Goal: Task Accomplishment & Management: Complete application form

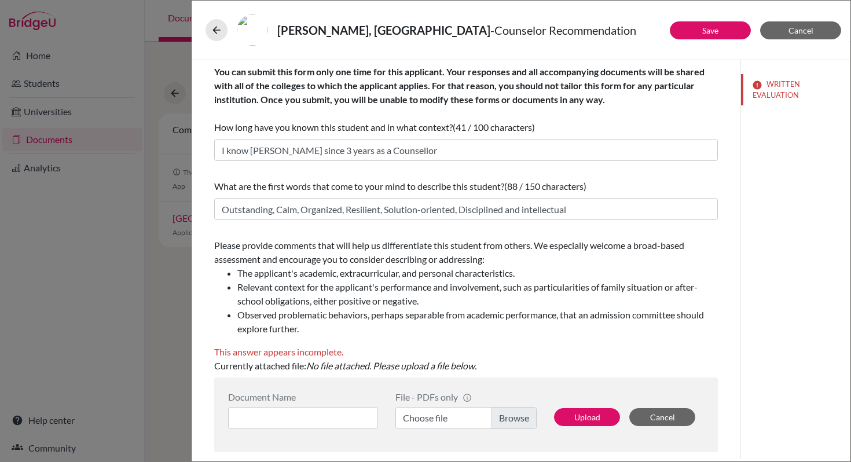
scroll to position [225, 0]
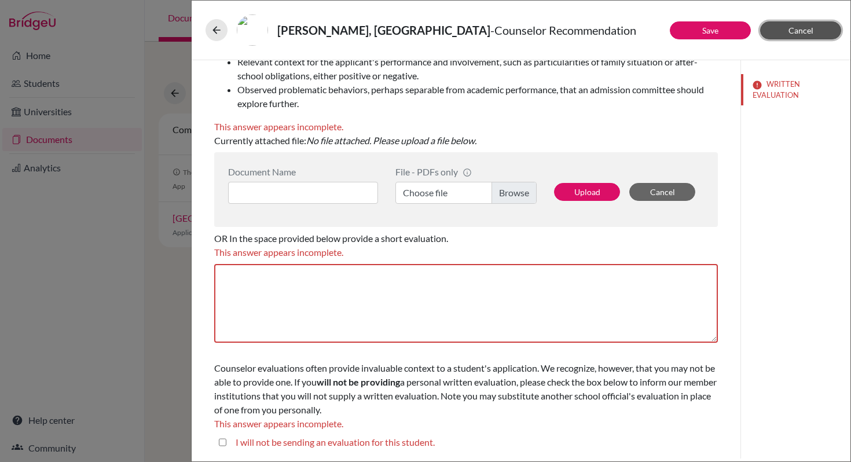
click at [769, 34] on button "Cancel" at bounding box center [800, 30] width 81 height 18
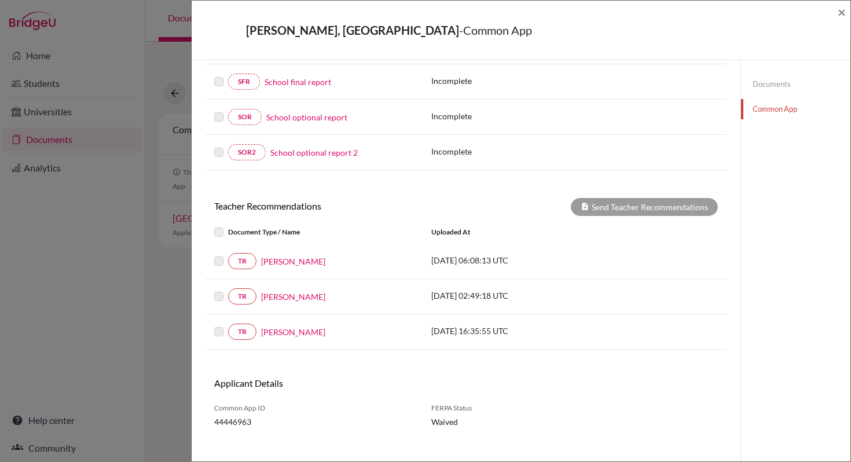
scroll to position [265, 0]
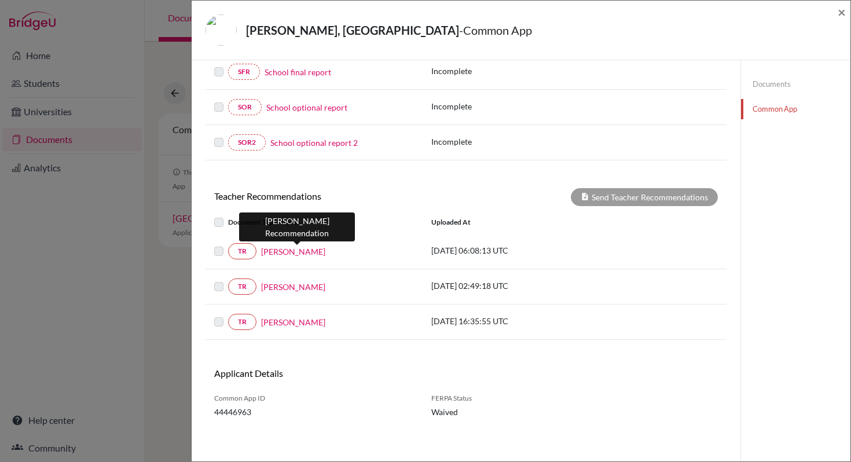
click at [306, 255] on link "[PERSON_NAME]" at bounding box center [293, 251] width 64 height 12
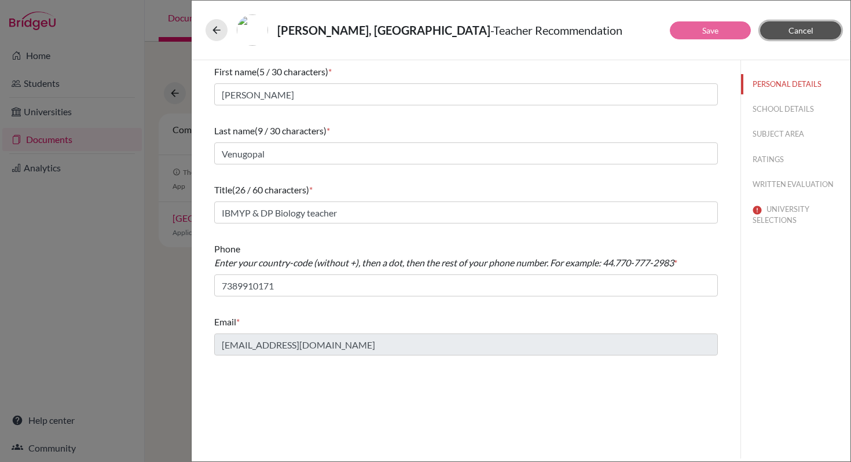
click at [808, 28] on span "Cancel" at bounding box center [800, 30] width 25 height 10
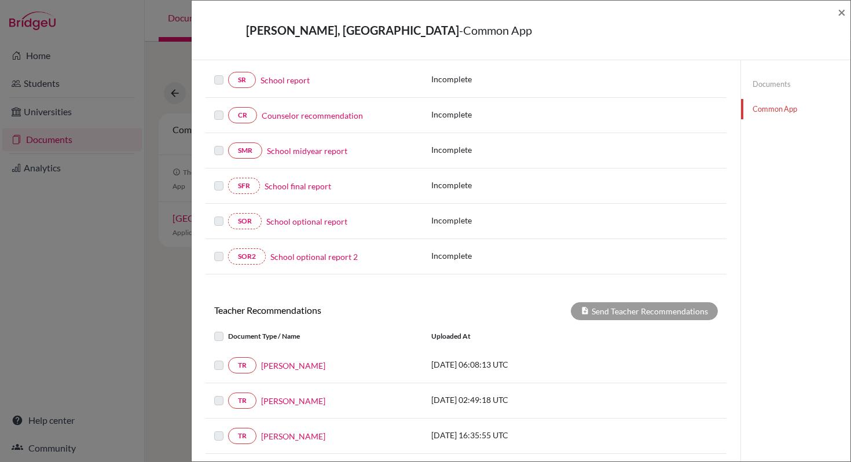
scroll to position [268, 0]
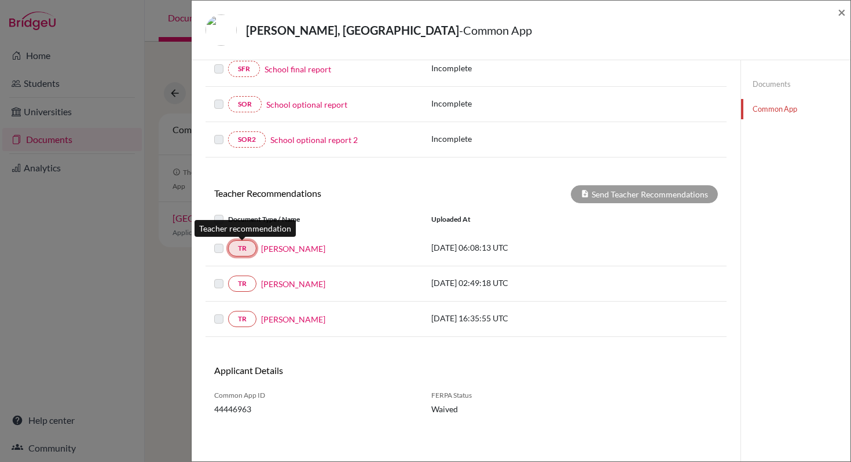
click at [242, 253] on link "TR" at bounding box center [242, 248] width 28 height 16
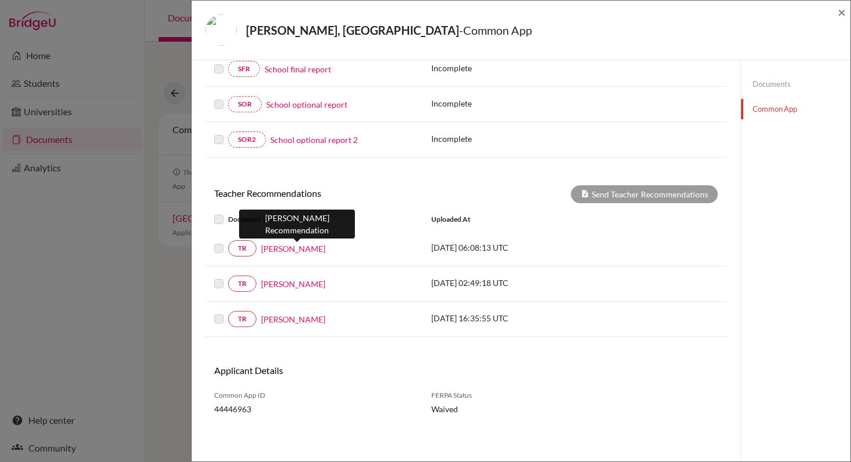
click at [285, 253] on link "[PERSON_NAME]" at bounding box center [293, 248] width 64 height 12
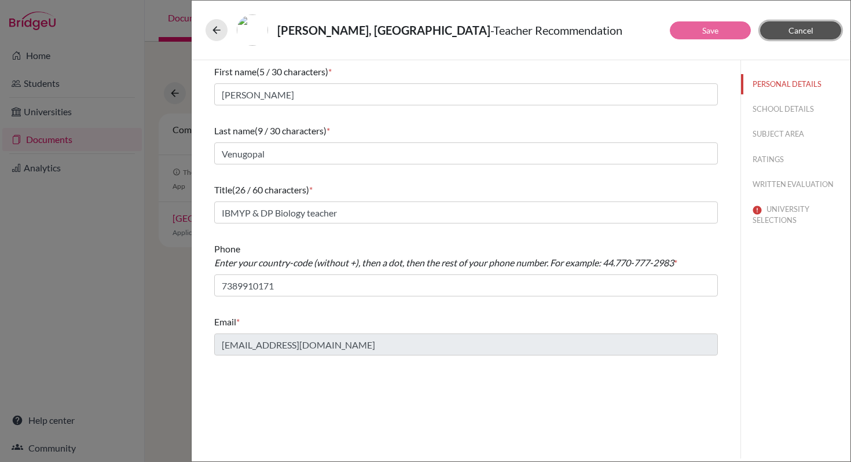
click at [803, 32] on span "Cancel" at bounding box center [800, 30] width 25 height 10
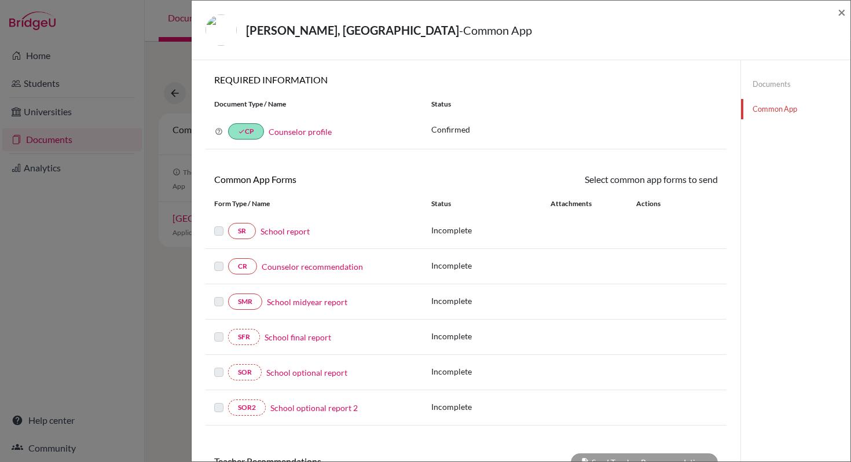
click at [774, 86] on link "Documents" at bounding box center [795, 84] width 109 height 20
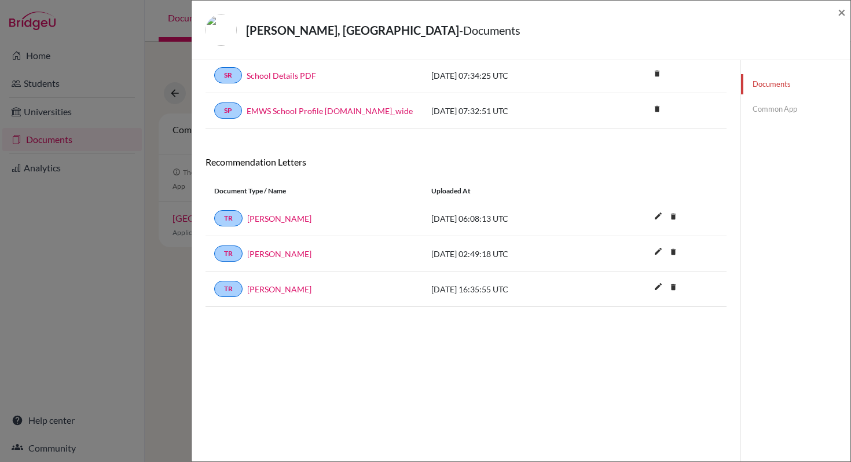
scroll to position [61, 0]
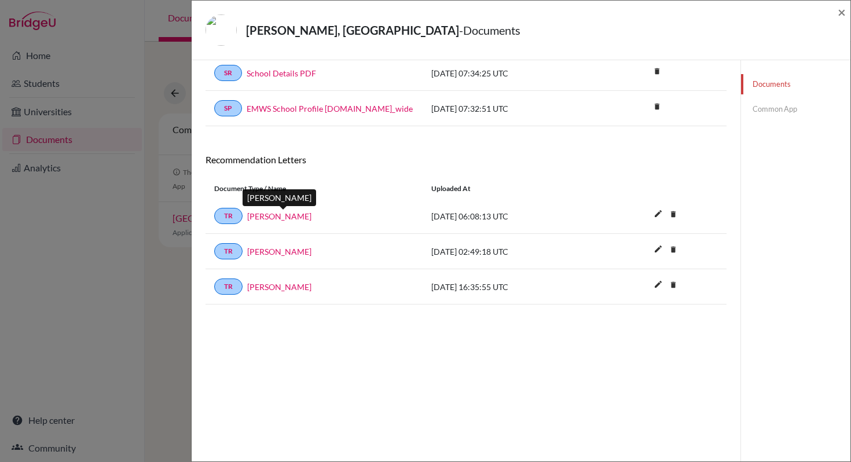
click at [301, 220] on link "[PERSON_NAME]" at bounding box center [279, 216] width 64 height 12
